Goal: Task Accomplishment & Management: Complete application form

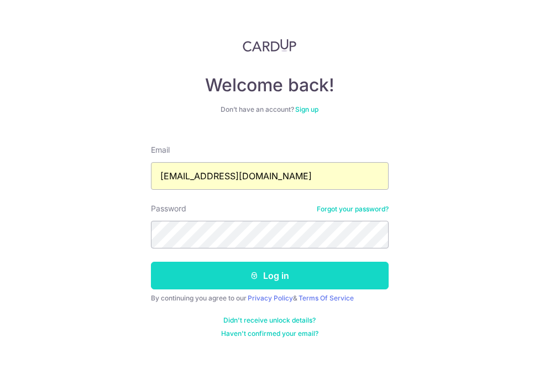
click at [241, 285] on button "Log in" at bounding box center [270, 275] width 238 height 28
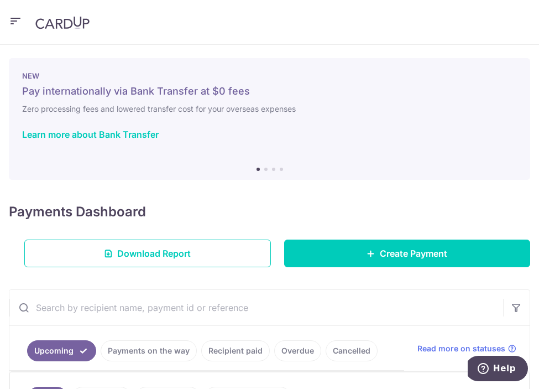
click at [446, 63] on div "NEW Pay internationally via Bank Transfer at $0 fees Zero processing fees and l…" at bounding box center [269, 112] width 521 height 108
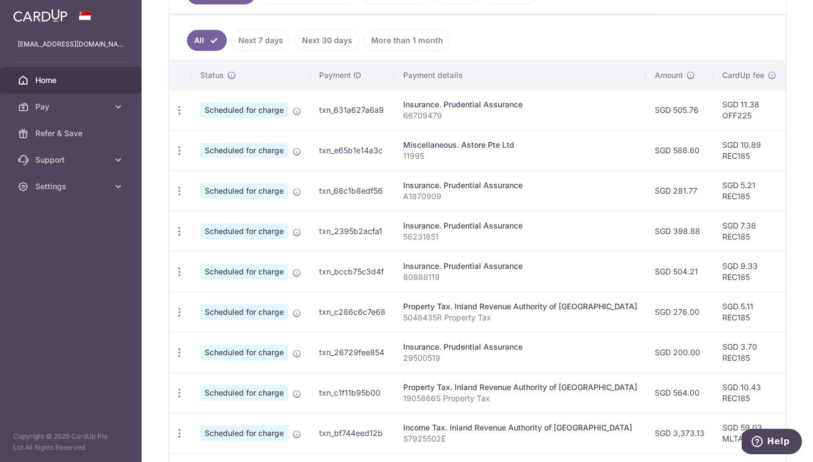
scroll to position [275, 0]
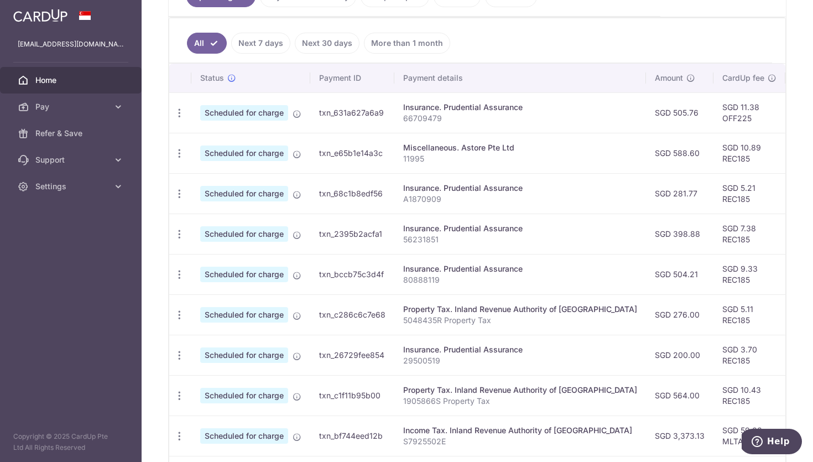
drag, startPoint x: 343, startPoint y: 460, endPoint x: 515, endPoint y: 461, distance: 171.9
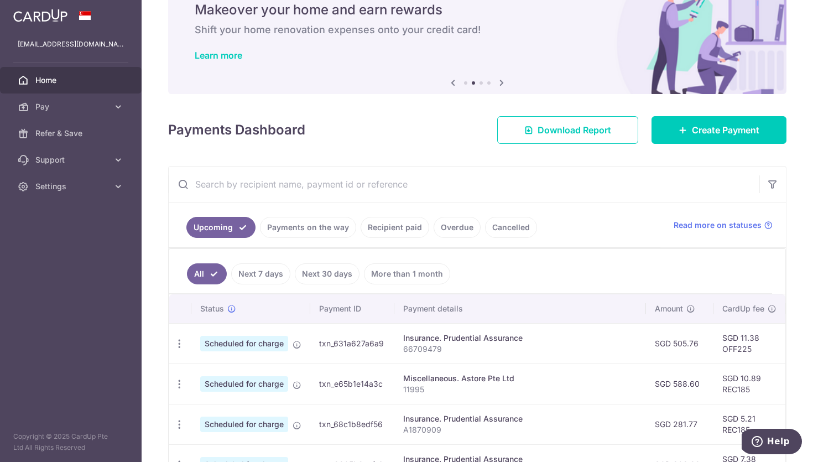
scroll to position [166, 0]
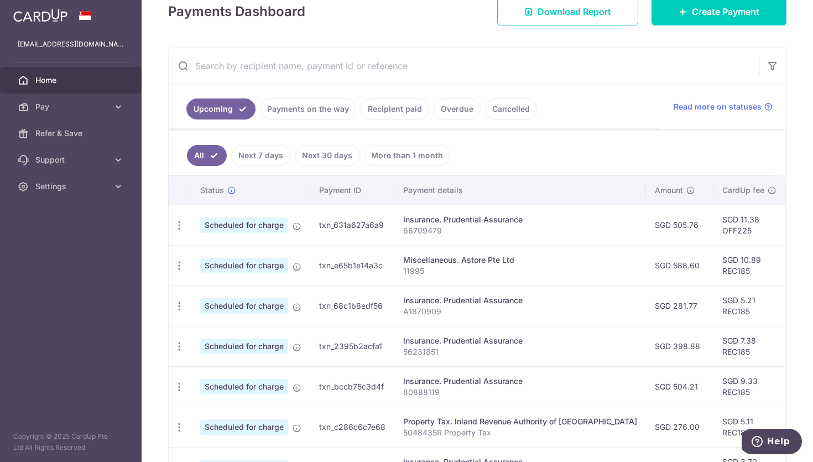
click at [168, 428] on div "Upcoming Payments on the way Recipient paid Overdue Cancelled Read more on stat…" at bounding box center [477, 342] width 618 height 589
click at [599, 186] on th "Payment details" at bounding box center [520, 190] width 252 height 29
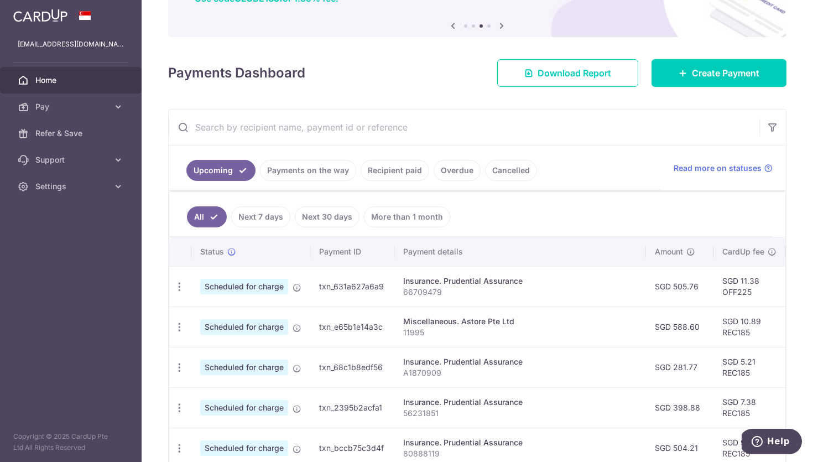
scroll to position [0, 0]
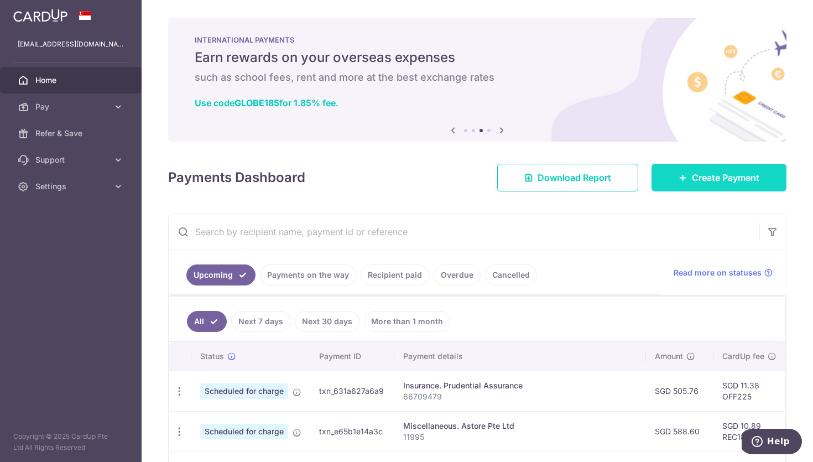
click at [689, 170] on link "Create Payment" at bounding box center [718, 178] width 135 height 28
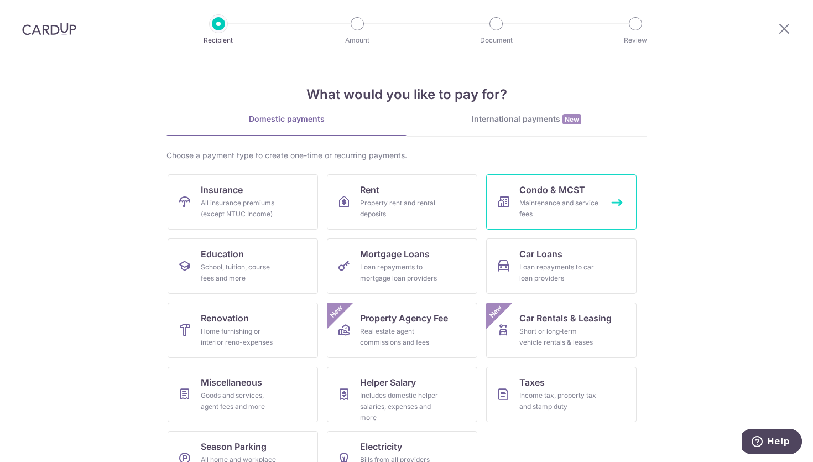
click at [538, 201] on div "Maintenance and service fees" at bounding box center [559, 208] width 80 height 22
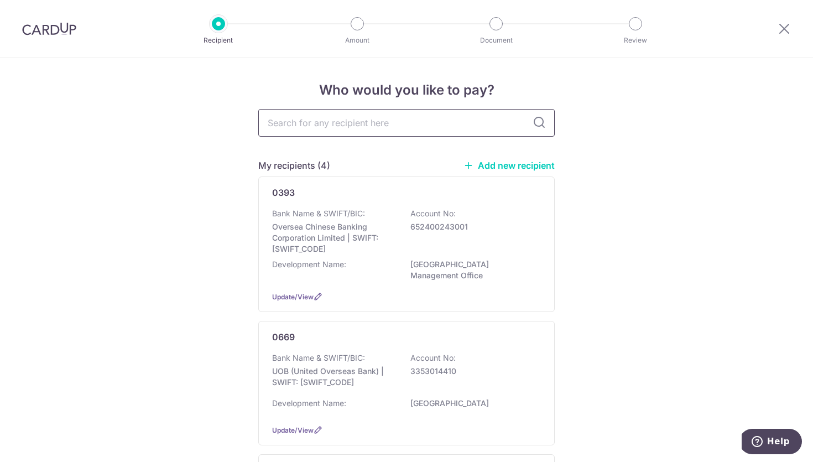
click at [321, 118] on input "text" at bounding box center [406, 123] width 296 height 28
type input "0"
type input "44"
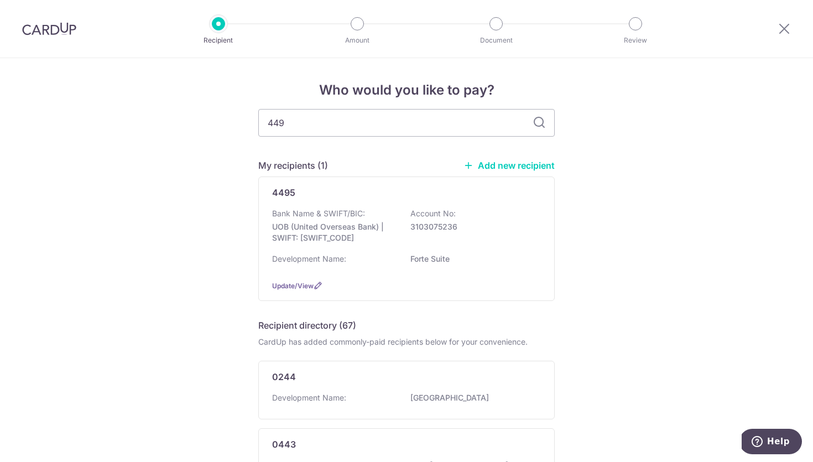
type input "4495"
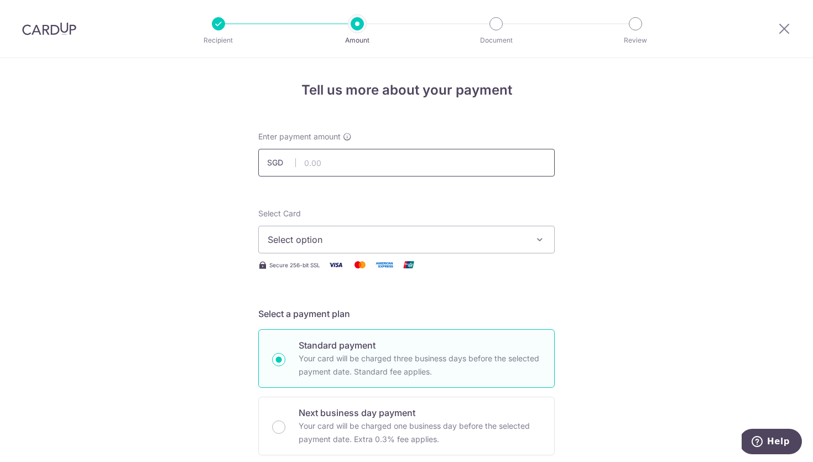
click at [395, 167] on input "text" at bounding box center [406, 163] width 296 height 28
type input "1,350.00"
click at [498, 243] on span "Select option" at bounding box center [397, 239] width 258 height 13
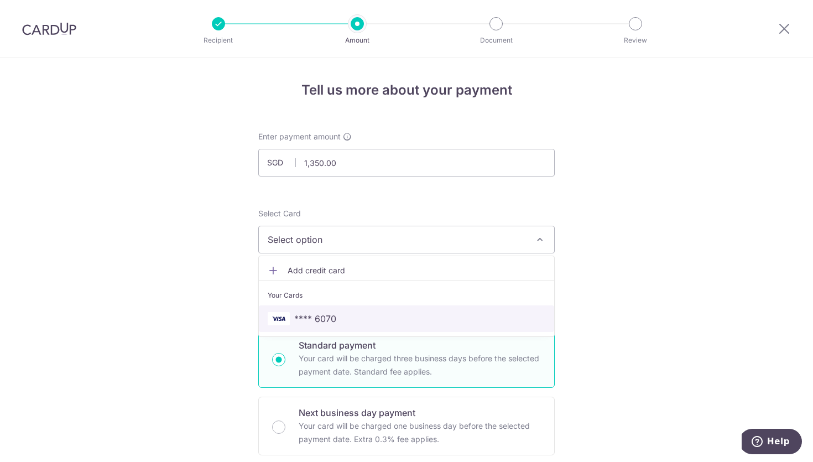
click at [339, 316] on span "**** 6070" at bounding box center [406, 318] width 277 height 13
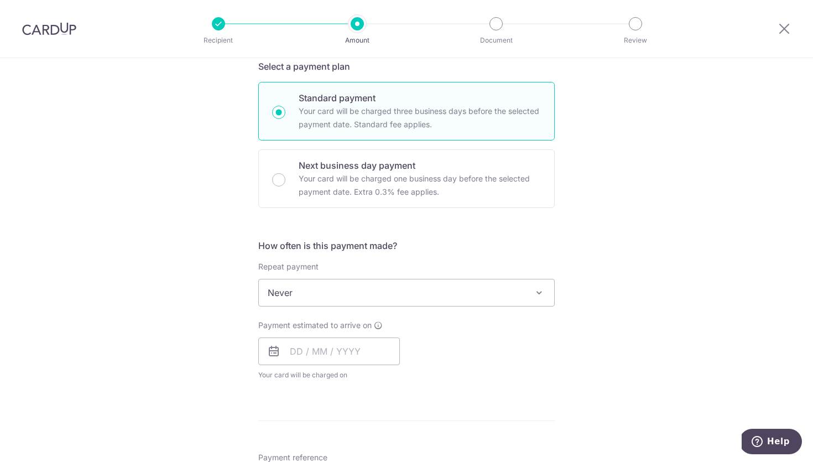
scroll to position [261, 0]
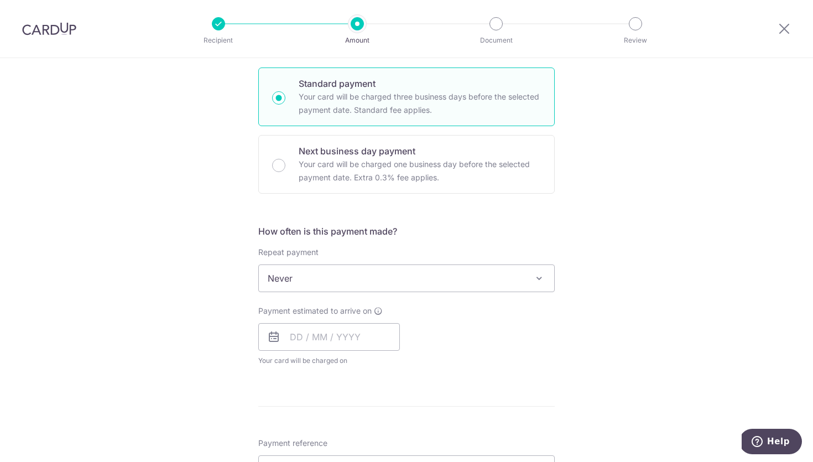
click at [397, 275] on span "Never" at bounding box center [406, 278] width 295 height 27
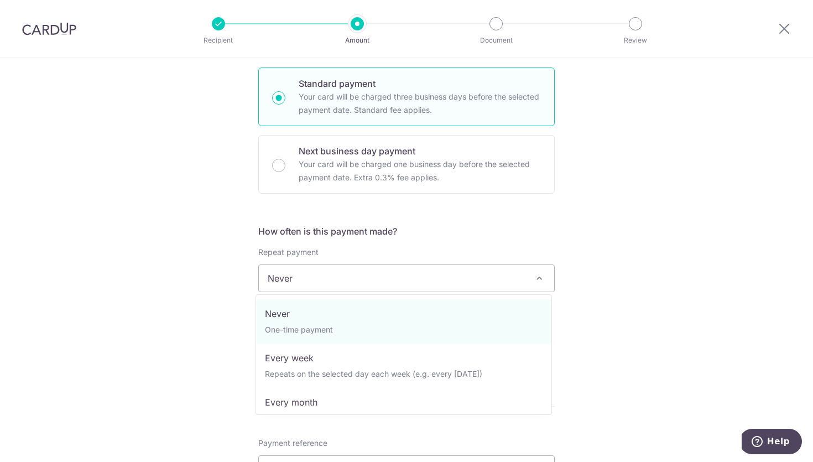
click at [612, 255] on div "Tell us more about your payment Enter payment amount SGD 1,350.00 1350.00 Selec…" at bounding box center [406, 297] width 813 height 1000
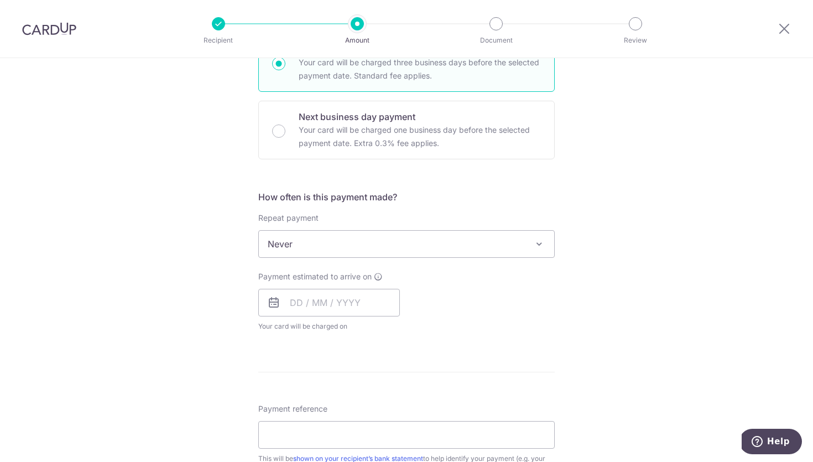
scroll to position [303, 0]
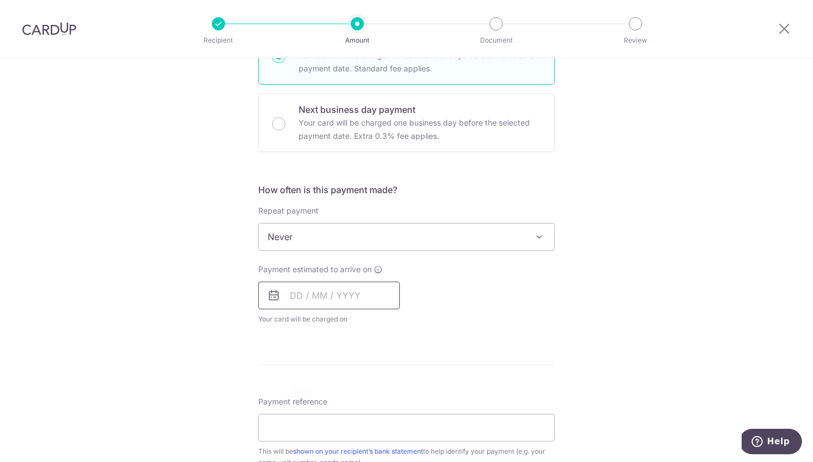
click at [301, 301] on input "text" at bounding box center [329, 295] width 142 height 28
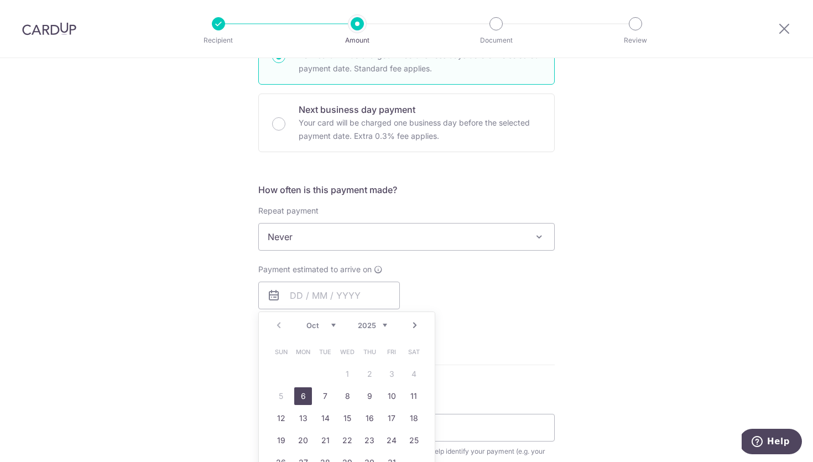
click at [297, 399] on link "6" at bounding box center [303, 396] width 18 height 18
type input "06/10/2025"
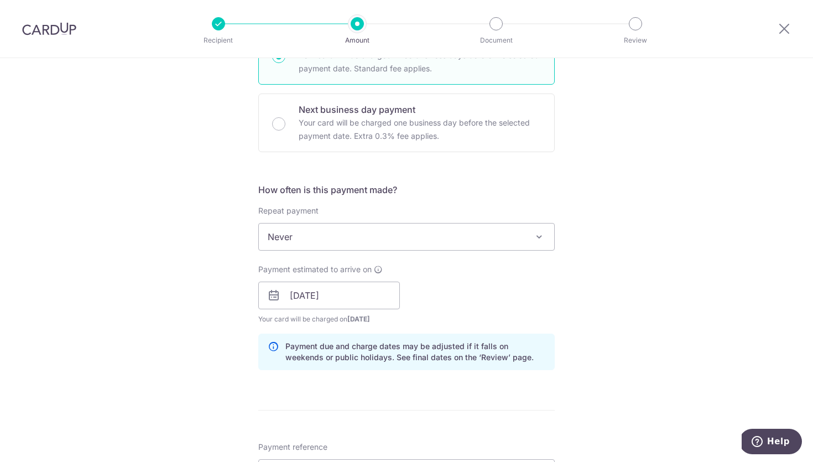
click at [542, 350] on div "Payment due and charge dates may be adjusted if it falls on weekends or public …" at bounding box center [406, 351] width 296 height 36
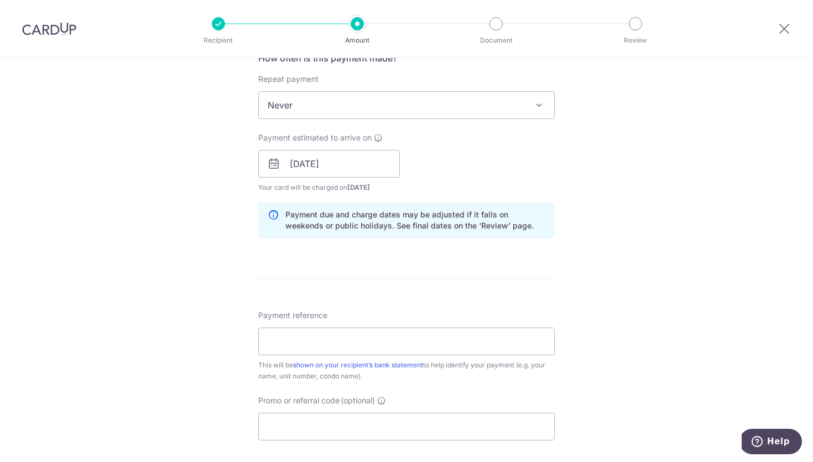
scroll to position [444, 0]
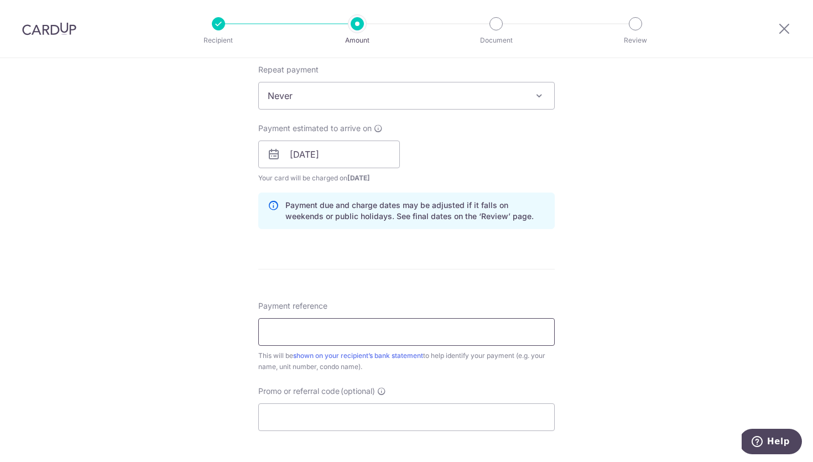
click at [378, 334] on input "Payment reference" at bounding box center [406, 332] width 296 height 28
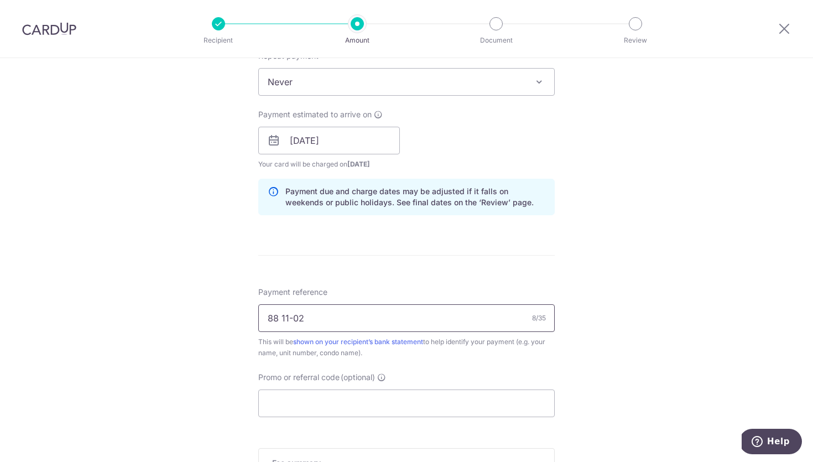
scroll to position [594, 0]
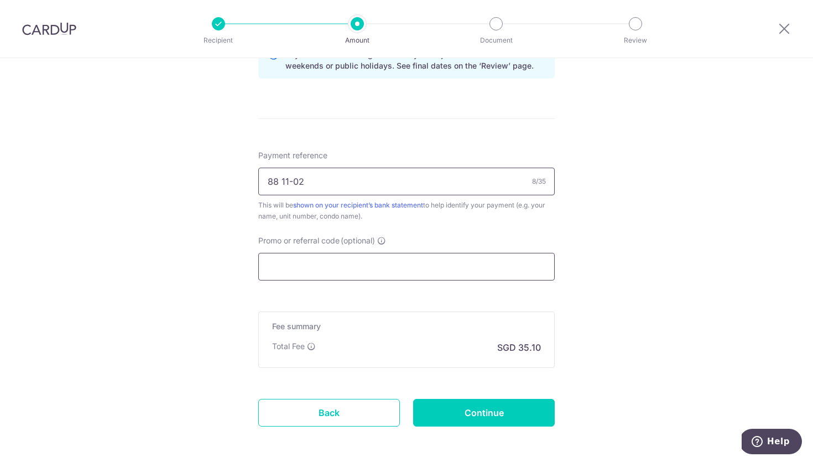
type input "88 11-02"
click at [361, 263] on input "Promo or referral code (optional)" at bounding box center [406, 267] width 296 height 28
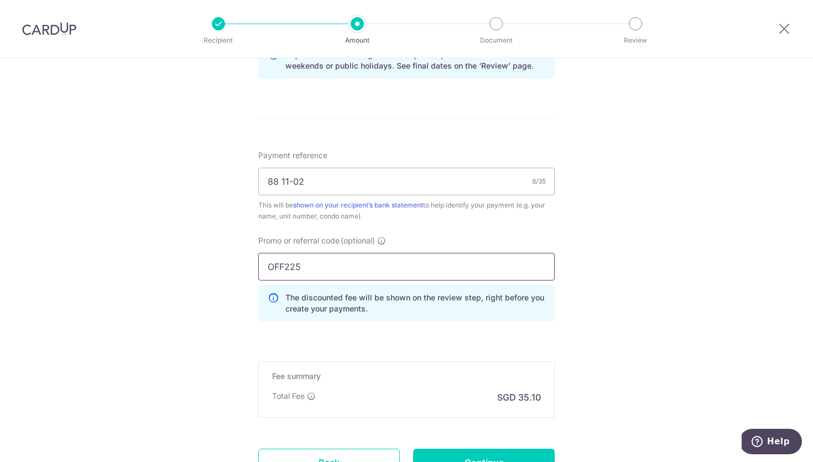
type input "OFF225"
click at [651, 269] on div "Tell us more about your payment Enter payment amount SGD 1,350.00 1350.00 Selec…" at bounding box center [406, 11] width 813 height 1095
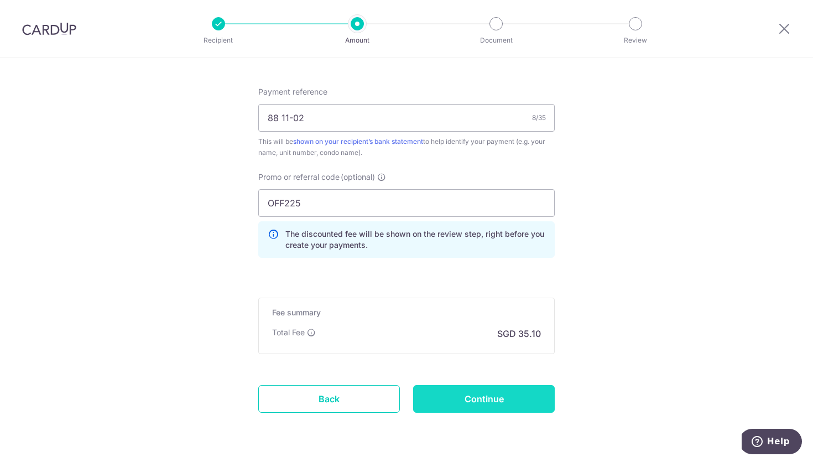
click at [467, 406] on input "Continue" at bounding box center [484, 399] width 142 height 28
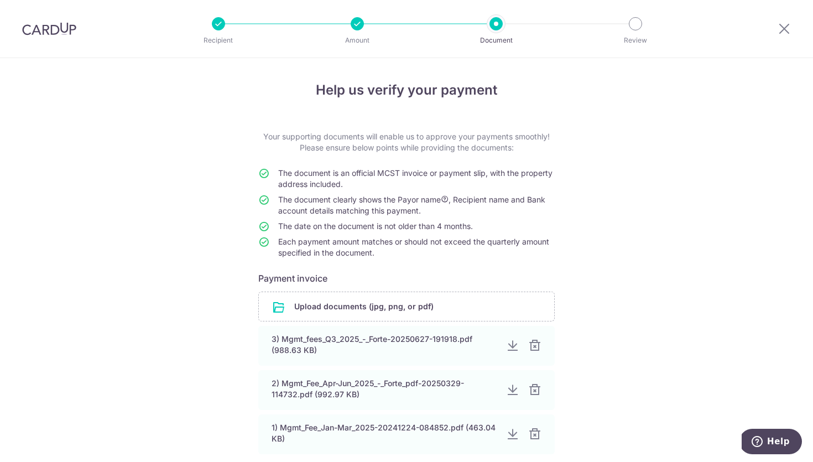
scroll to position [109, 0]
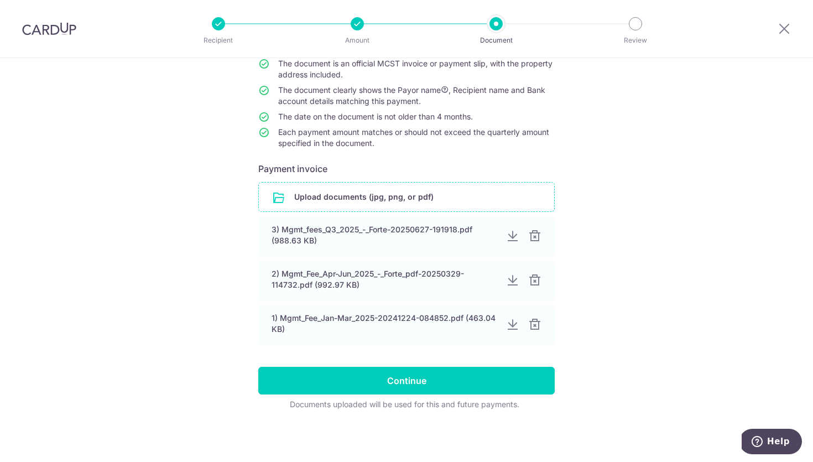
click at [385, 193] on input "file" at bounding box center [406, 196] width 295 height 29
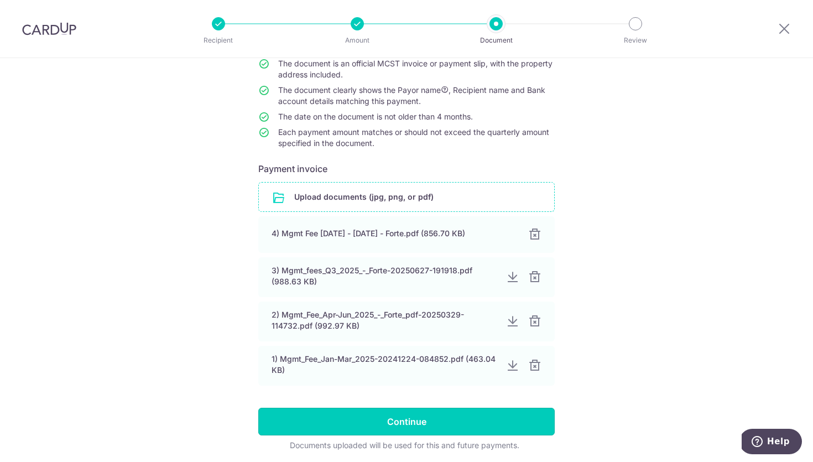
click at [393, 421] on input "Continue" at bounding box center [406, 421] width 296 height 28
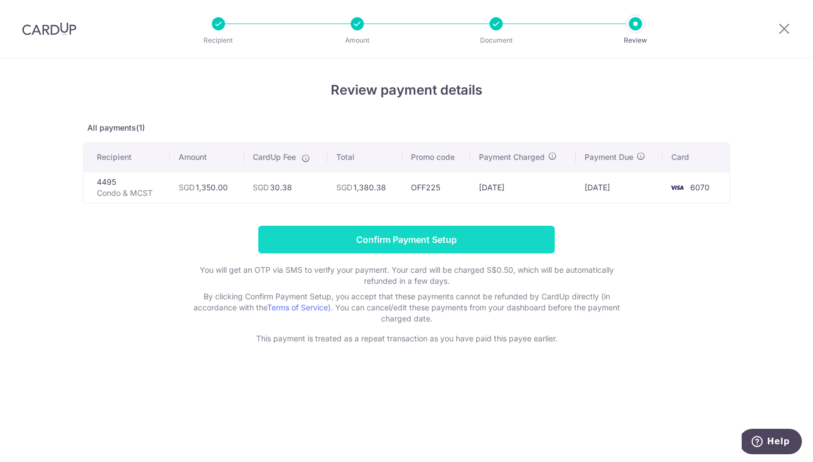
click at [437, 244] on input "Confirm Payment Setup" at bounding box center [406, 240] width 296 height 28
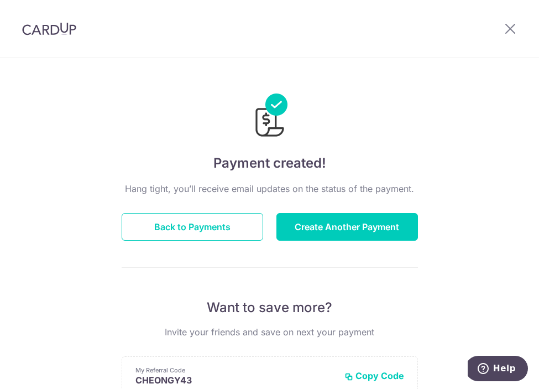
click at [122, 111] on div at bounding box center [270, 108] width 296 height 64
click at [449, 38] on header at bounding box center [269, 29] width 539 height 58
click at [480, 101] on div "Payment created! Hang tight, you’ll receive email updates on the status of the …" at bounding box center [269, 355] width 539 height 595
click at [469, 51] on header at bounding box center [269, 29] width 539 height 58
drag, startPoint x: 174, startPoint y: 31, endPoint x: 101, endPoint y: 4, distance: 78.2
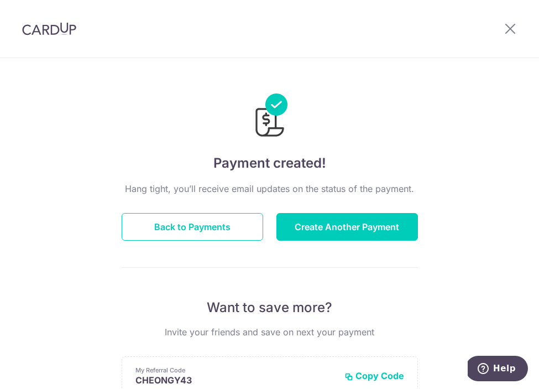
click at [174, 32] on header at bounding box center [269, 29] width 539 height 58
click at [149, 21] on header at bounding box center [269, 29] width 539 height 58
